Goal: Task Accomplishment & Management: Manage account settings

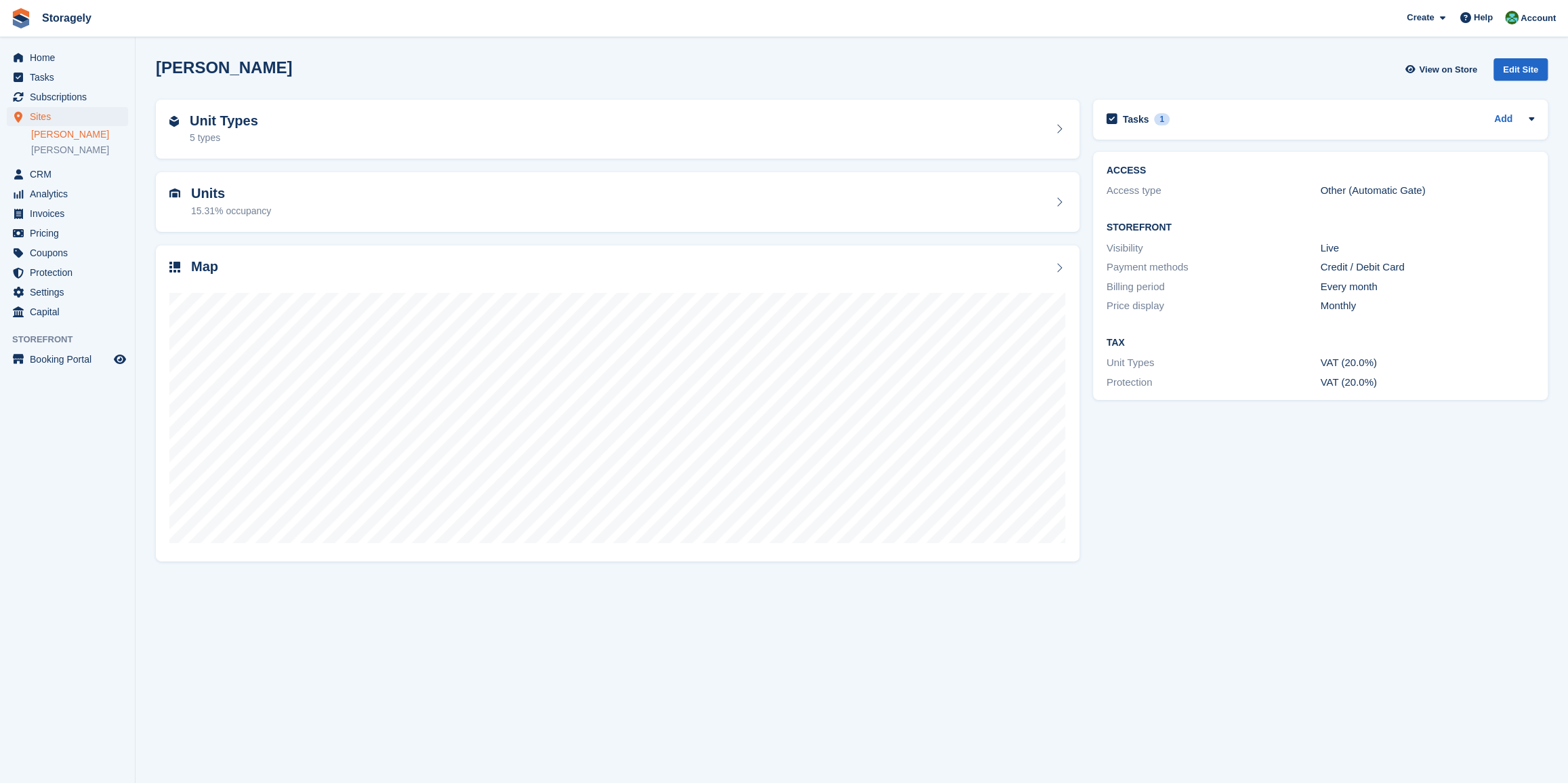
click at [542, 614] on section "Dudley View on Store Edit Site Unit Types 5 types Units 15.31% occupancy Map" at bounding box center [851, 391] width 1432 height 783
click at [52, 144] on link "[PERSON_NAME]" at bounding box center [79, 150] width 97 height 13
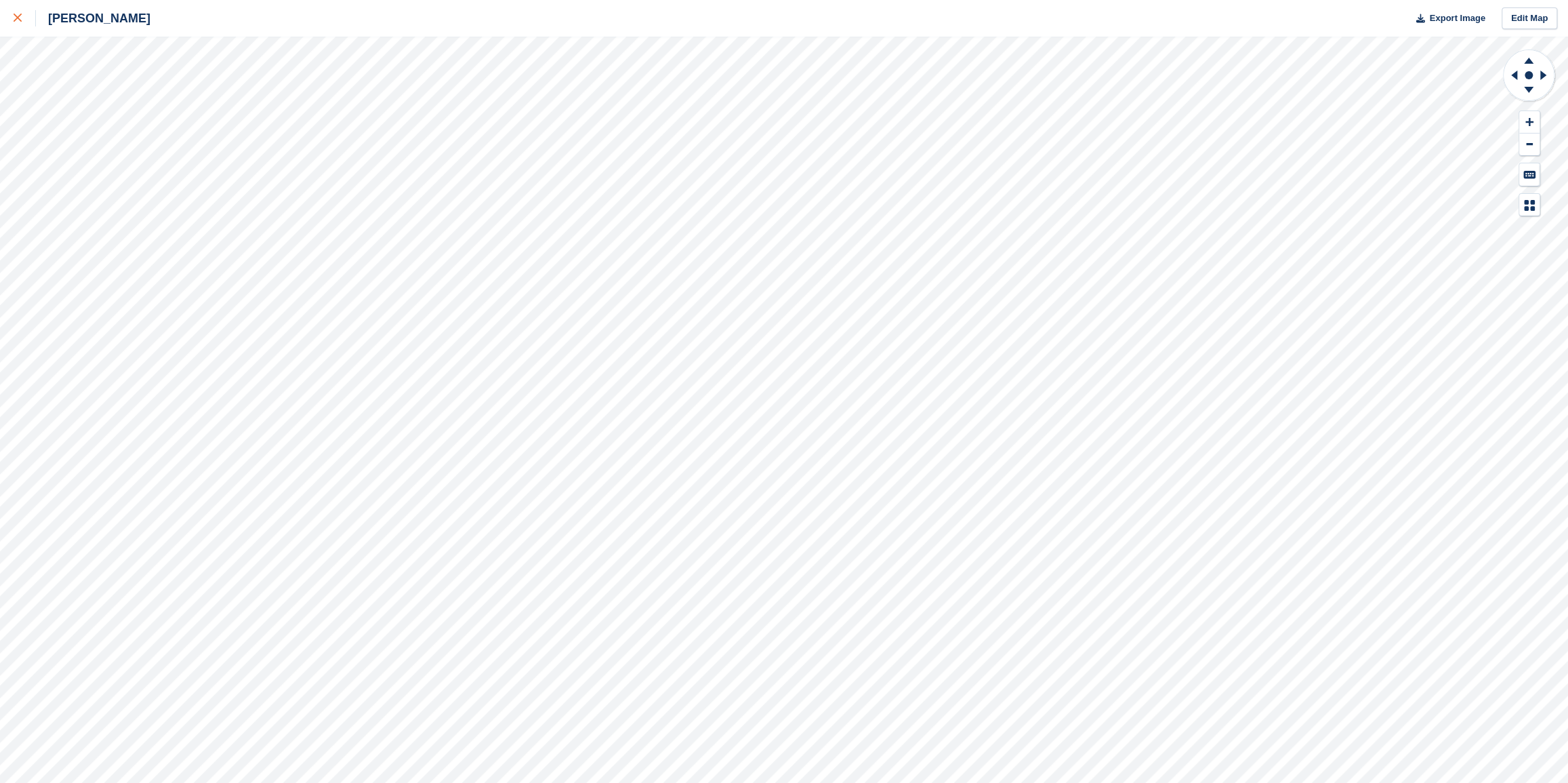
click at [14, 18] on icon at bounding box center [18, 18] width 8 height 8
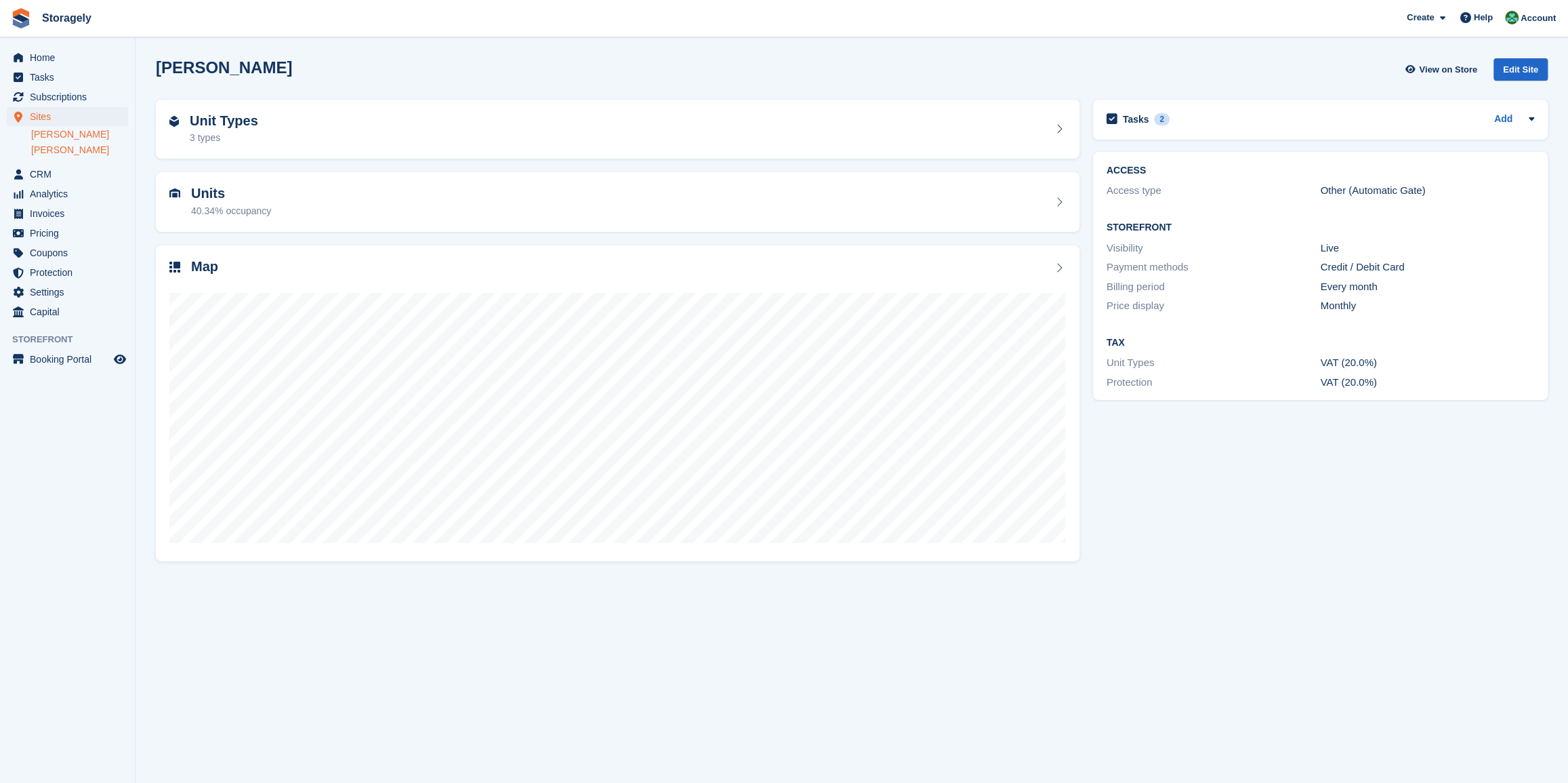
click at [48, 133] on link "[PERSON_NAME]" at bounding box center [79, 134] width 97 height 13
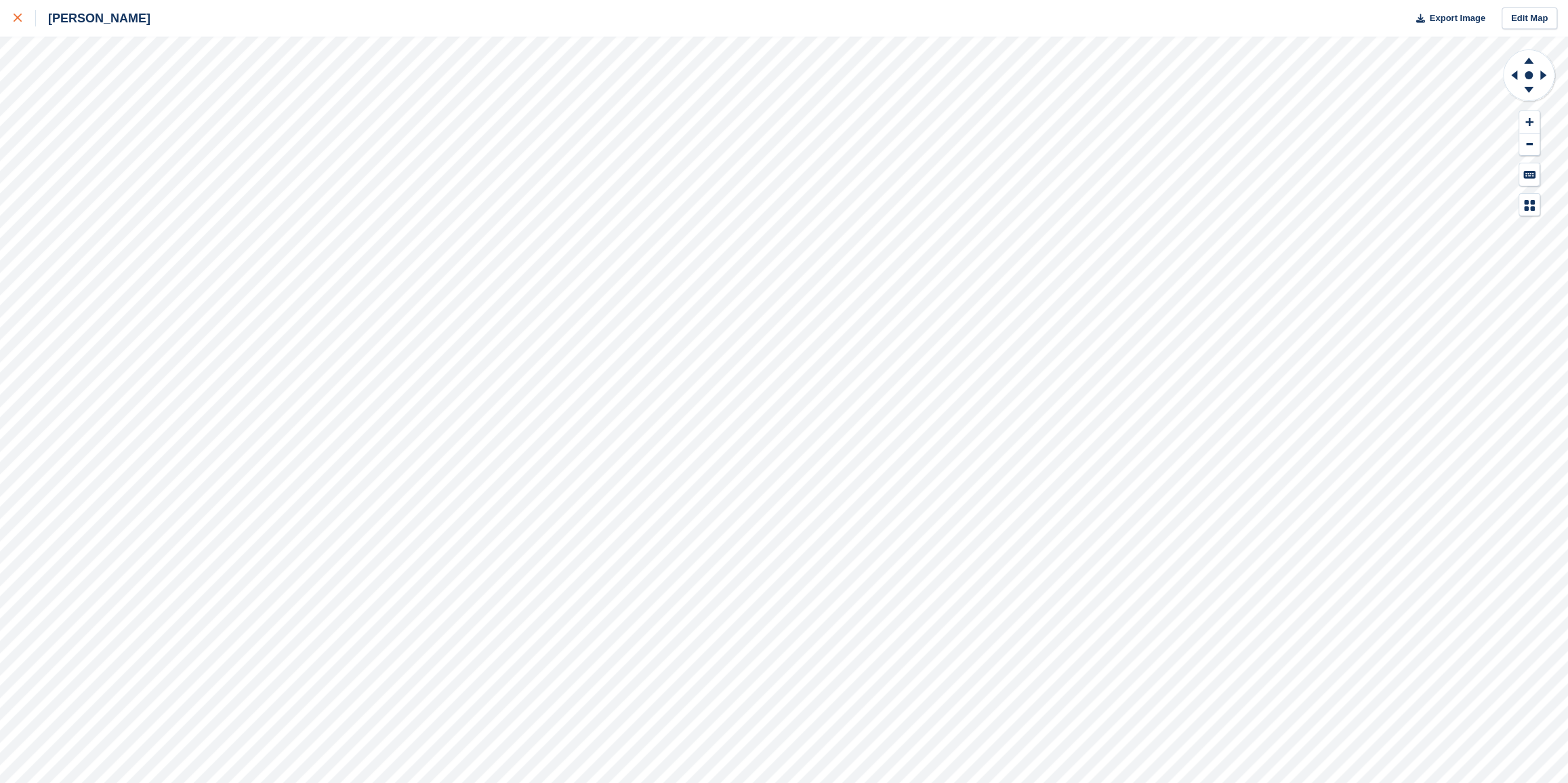
click at [18, 22] on div at bounding box center [25, 18] width 22 height 16
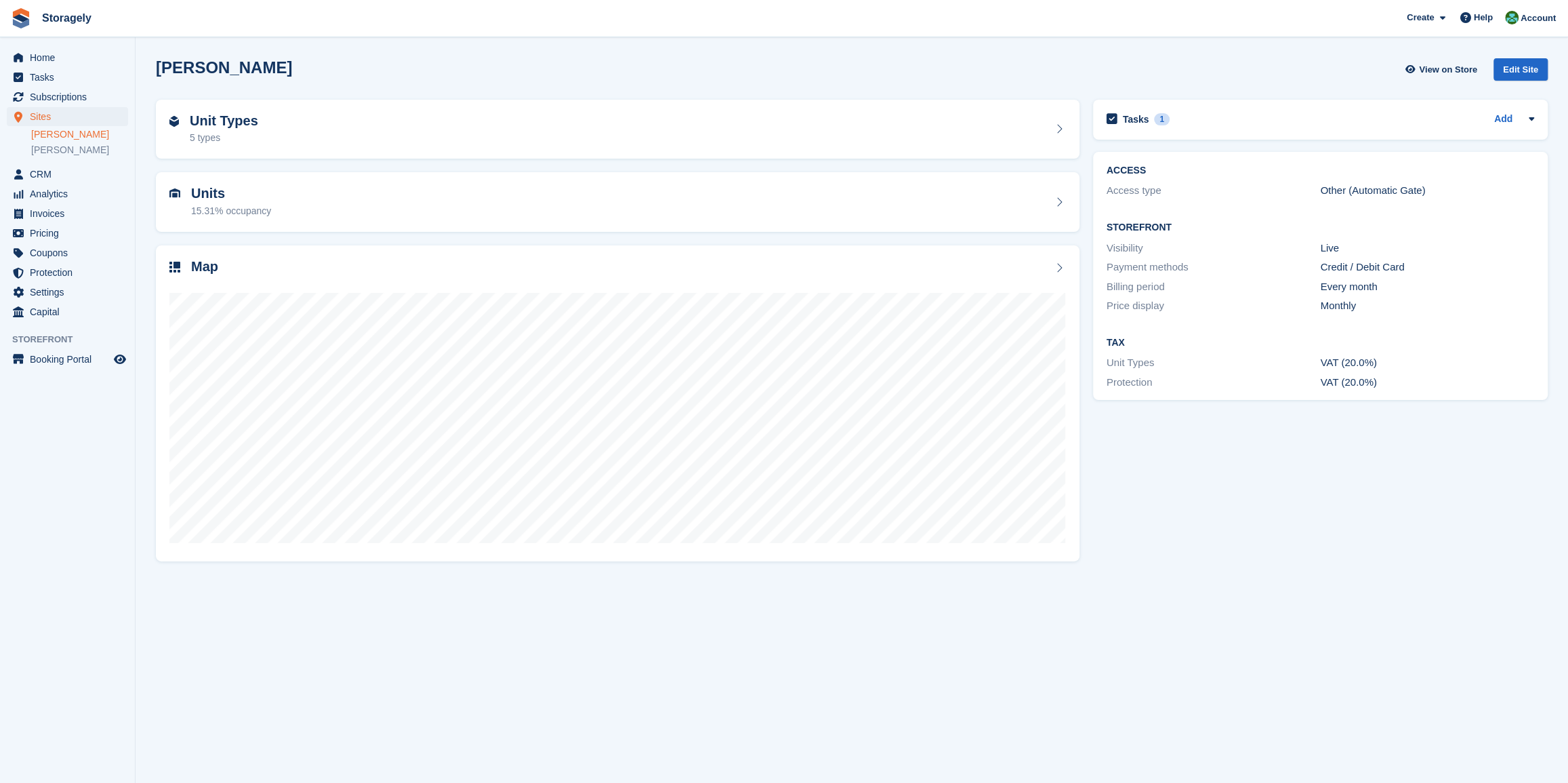
drag, startPoint x: 75, startPoint y: 697, endPoint x: 78, endPoint y: 688, distance: 9.5
click at [75, 695] on aside "Home Tasks Subscriptions Subscriptions Subscriptions Contracts Price increases …" at bounding box center [67, 394] width 135 height 715
click at [16, 449] on aside "Home Tasks Subscriptions Subscriptions Subscriptions Contracts Price increases …" at bounding box center [67, 394] width 135 height 715
click at [54, 150] on link "[PERSON_NAME]" at bounding box center [79, 150] width 97 height 13
click at [54, 362] on span "Booking Portal" at bounding box center [71, 359] width 82 height 19
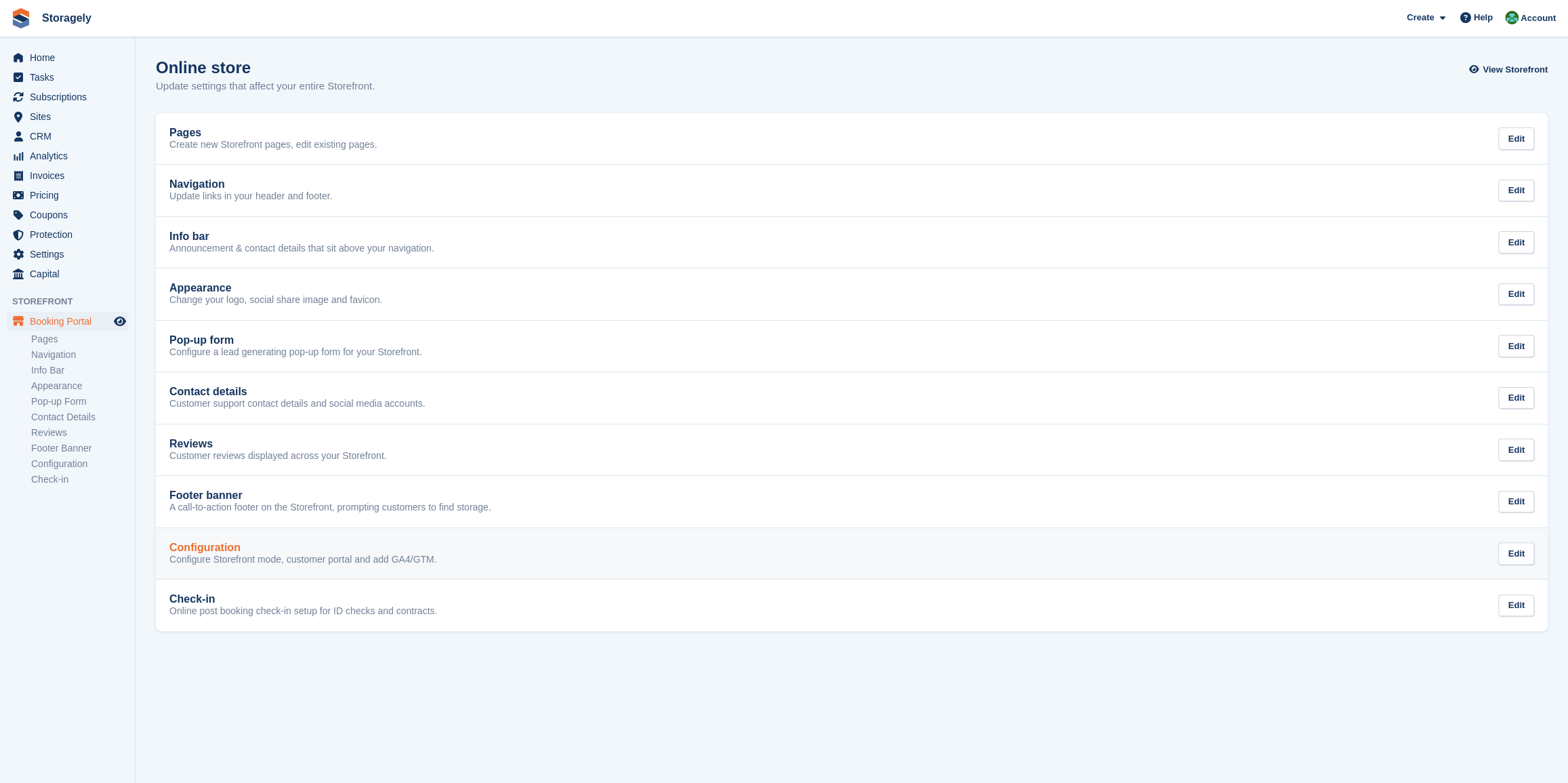
click at [225, 543] on h2 "Configuration" at bounding box center [204, 548] width 71 height 12
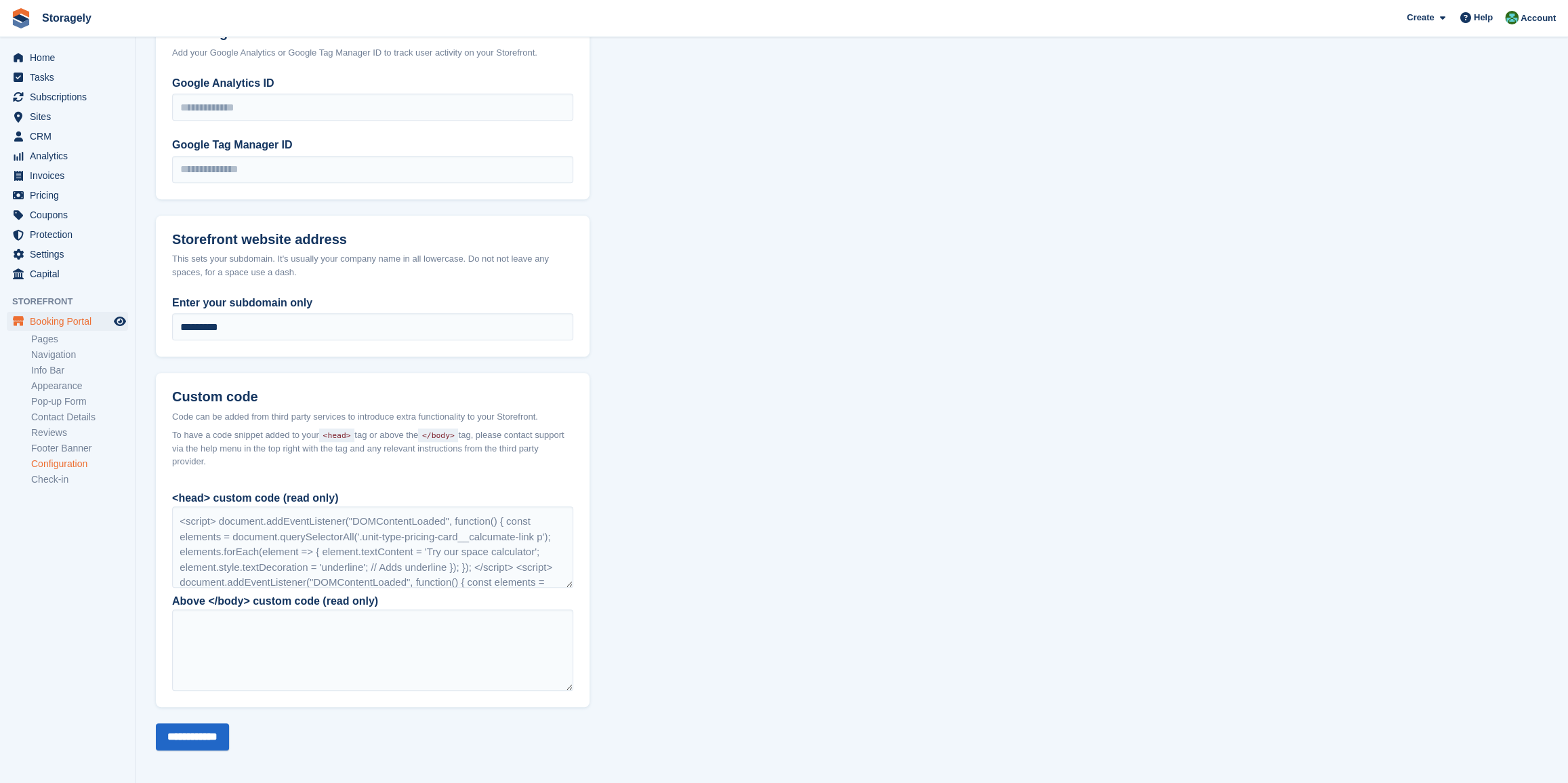
scroll to position [763, 0]
click at [48, 322] on span "Booking Portal" at bounding box center [71, 321] width 82 height 19
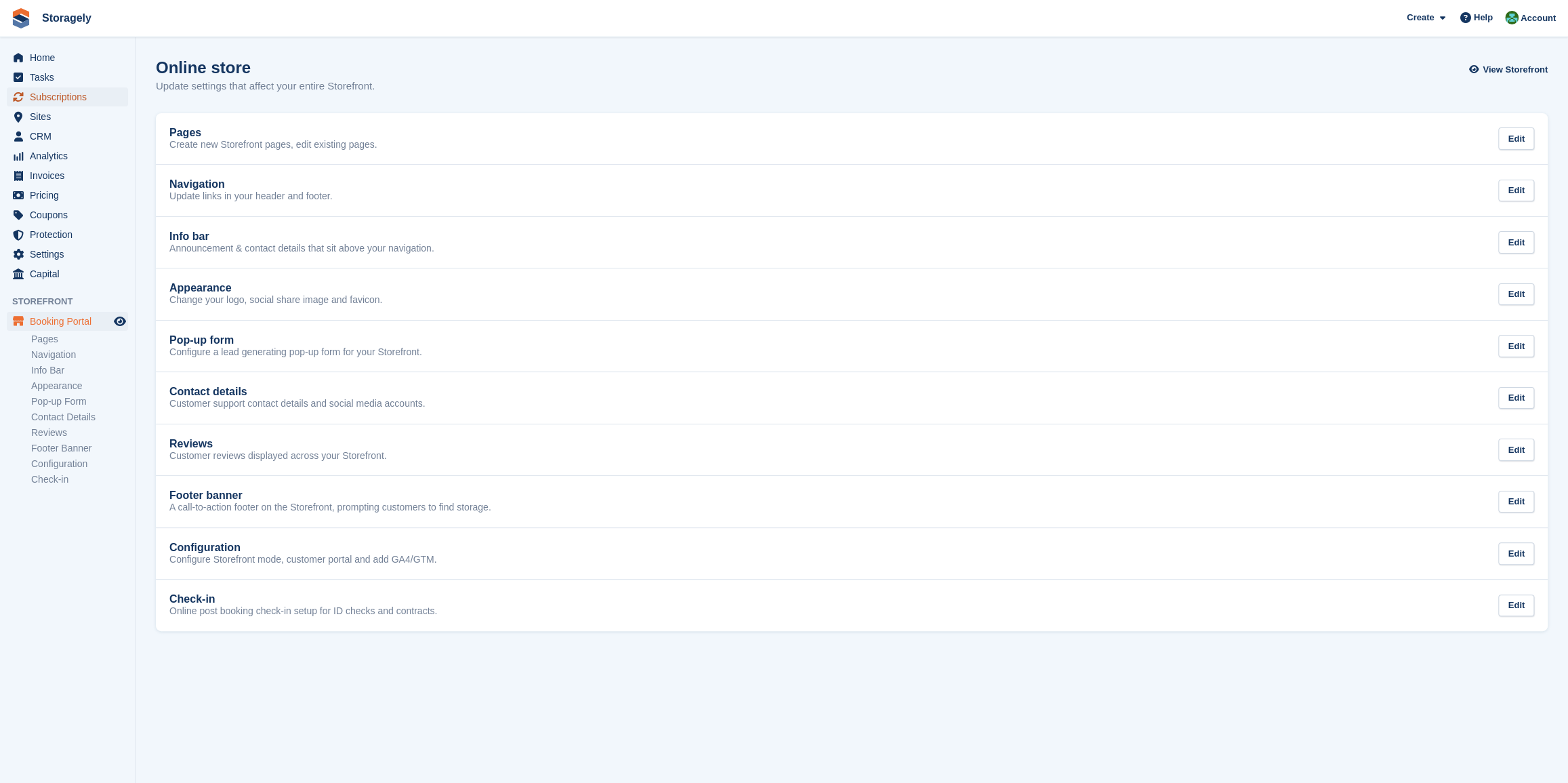
click at [50, 101] on span "Subscriptions" at bounding box center [71, 97] width 82 height 19
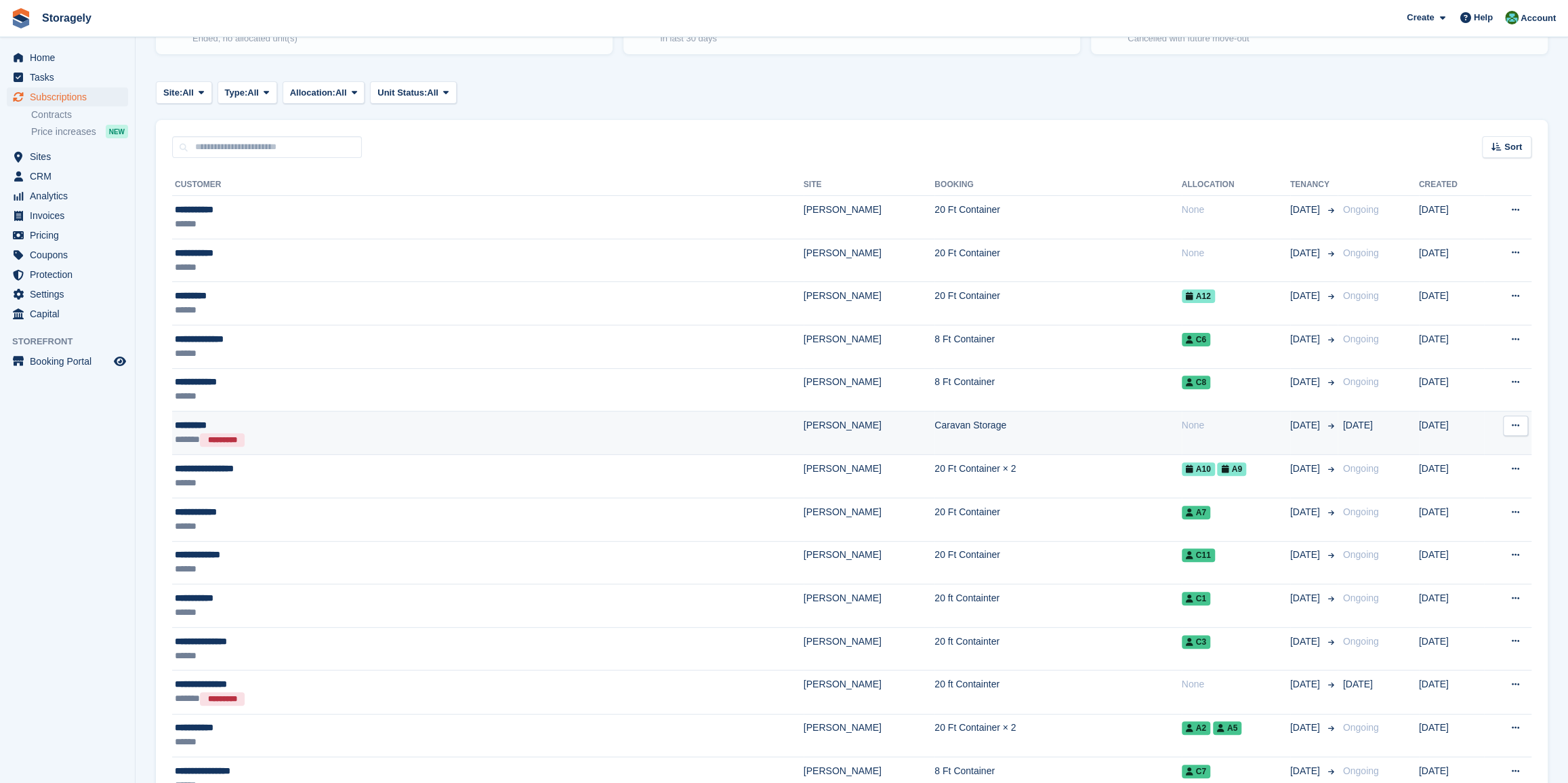
scroll to position [185, 0]
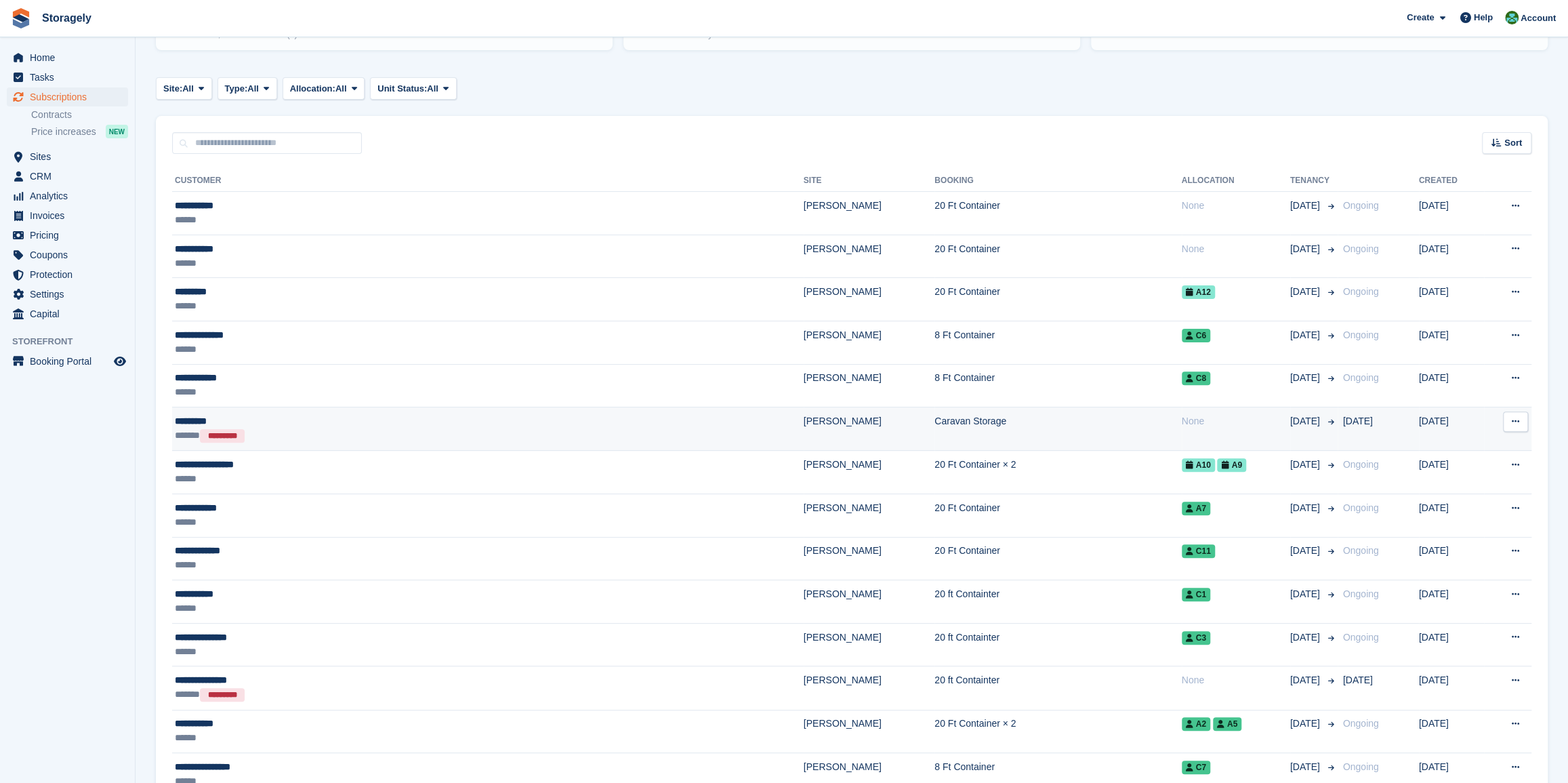
click at [197, 418] on div "*********" at bounding box center [361, 421] width 373 height 14
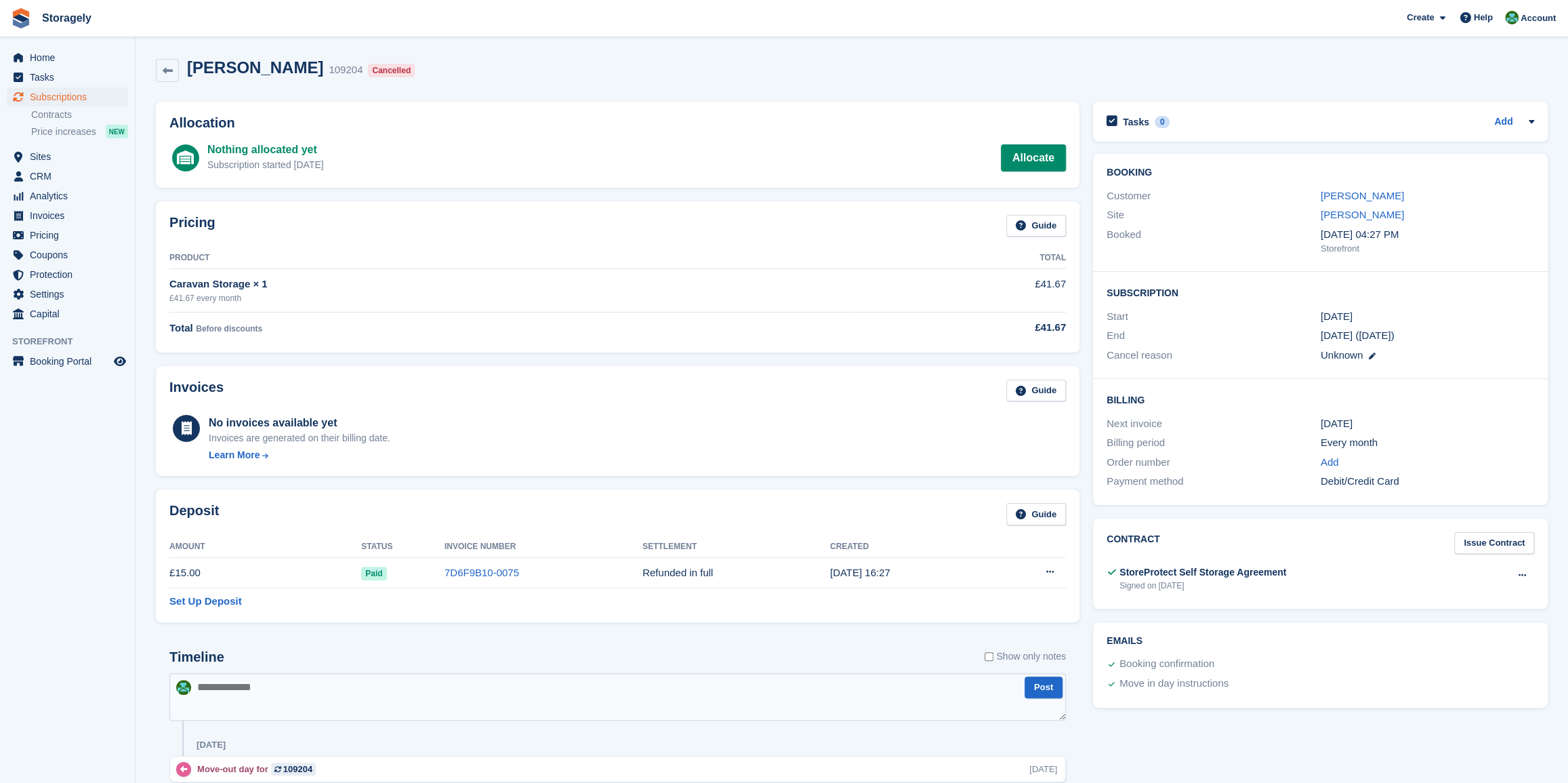
click at [68, 473] on aside "Home Tasks Subscriptions Subscriptions Subscriptions Contracts Price increases …" at bounding box center [67, 394] width 135 height 715
